Goal: Check status

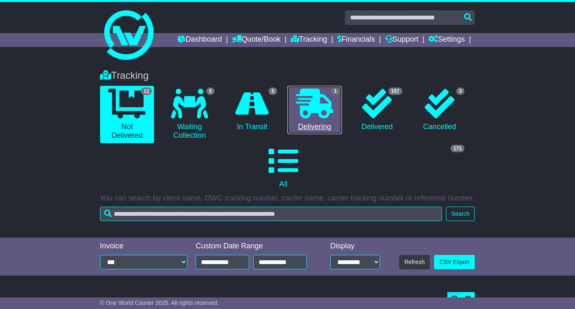
click at [295, 103] on link "1 Delivering" at bounding box center [315, 110] width 54 height 49
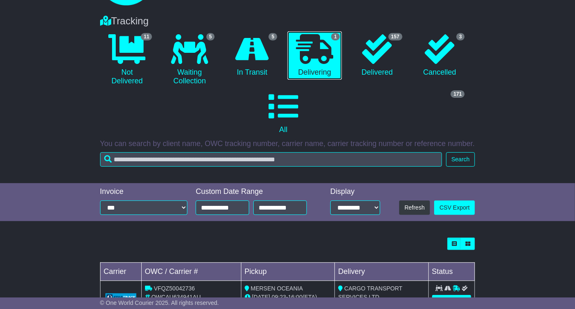
scroll to position [87, 0]
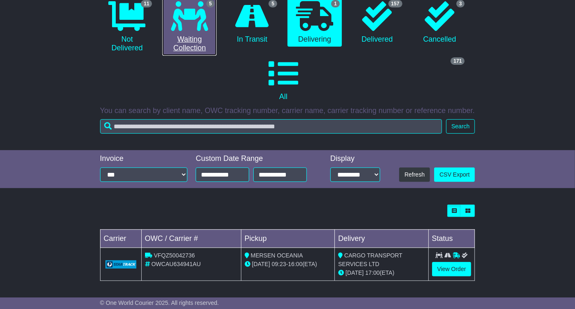
click at [199, 35] on link "5 Waiting Collection" at bounding box center [189, 26] width 54 height 57
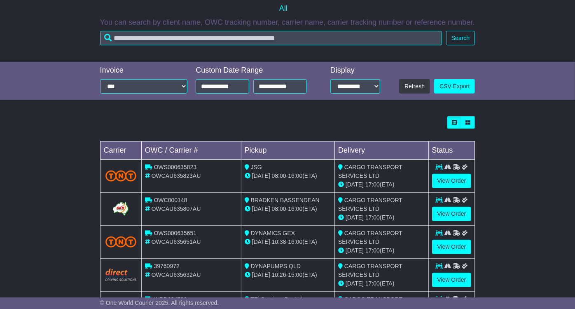
scroll to position [219, 0]
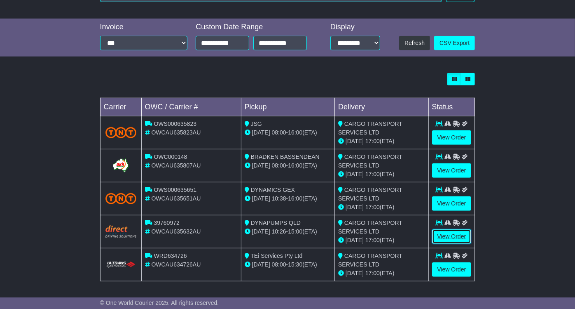
click at [458, 232] on link "View Order" at bounding box center [452, 236] width 40 height 14
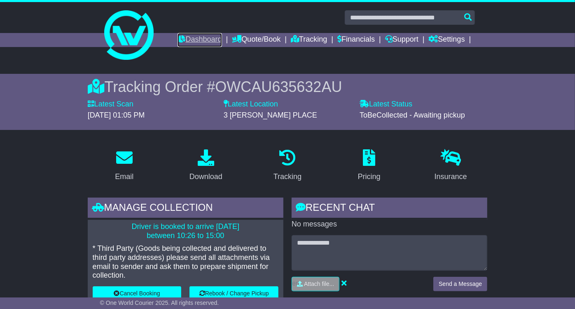
click at [178, 39] on icon at bounding box center [182, 38] width 8 height 7
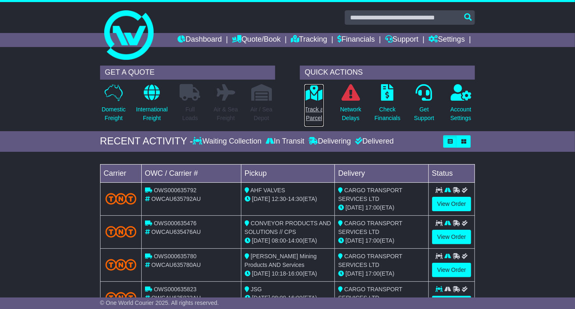
click at [322, 100] on icon at bounding box center [314, 92] width 19 height 16
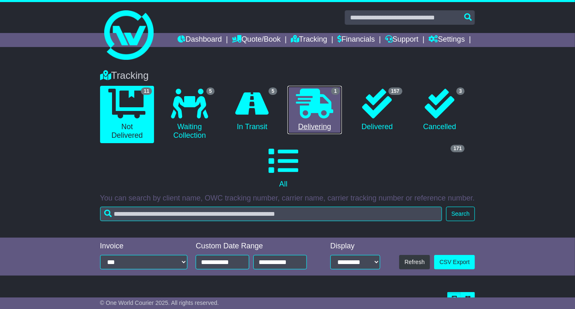
click at [321, 110] on icon at bounding box center [314, 104] width 37 height 30
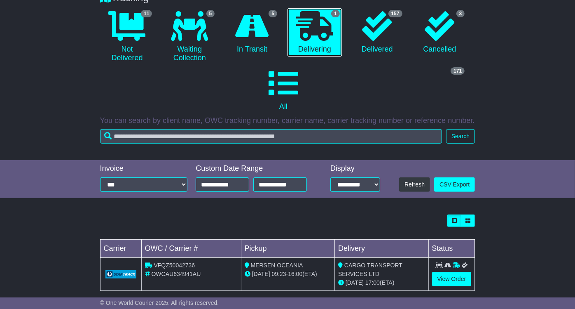
scroll to position [87, 0]
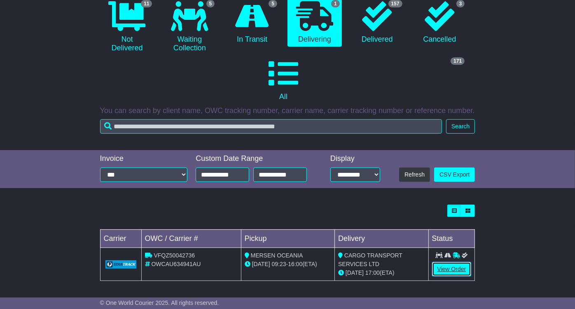
click at [435, 270] on link "View Order" at bounding box center [452, 269] width 40 height 14
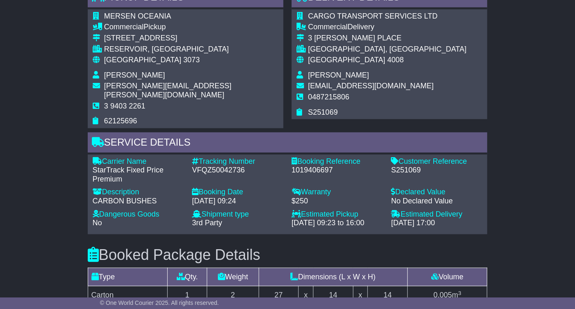
scroll to position [444, 0]
